Goal: Communication & Community: Connect with others

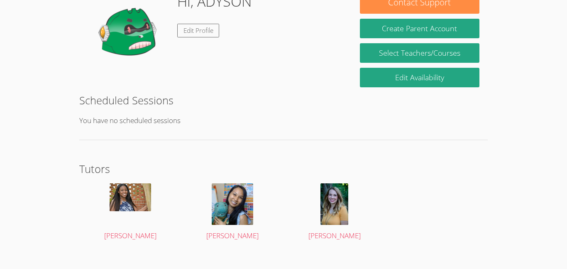
scroll to position [144, 0]
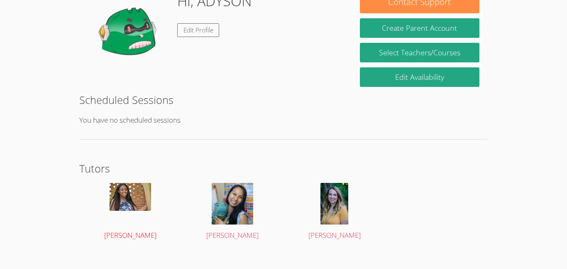
click at [143, 197] on img at bounding box center [131, 197] width 42 height 28
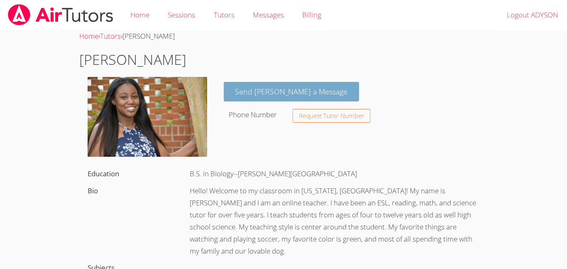
click at [259, 89] on link "Send [PERSON_NAME] a Message" at bounding box center [292, 92] width 136 height 20
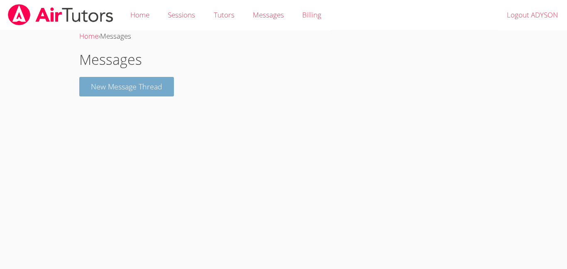
click at [90, 88] on button "New Message Thread" at bounding box center [126, 87] width 95 height 20
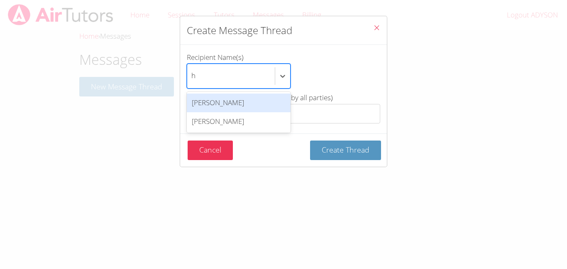
type input "hi"
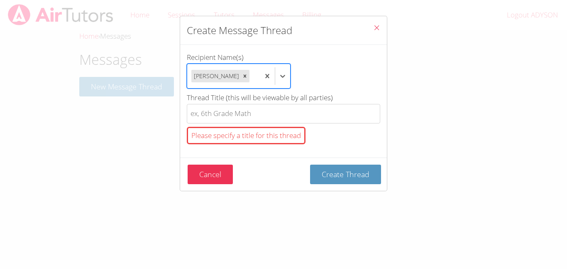
click at [330, 188] on div "Cancel Create Thread" at bounding box center [283, 173] width 207 height 33
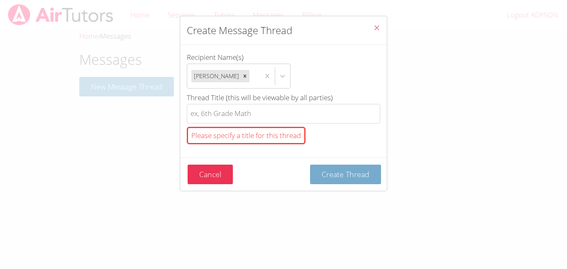
click at [314, 175] on button "Create Thread" at bounding box center [345, 174] width 71 height 20
